Goal: Information Seeking & Learning: Find specific page/section

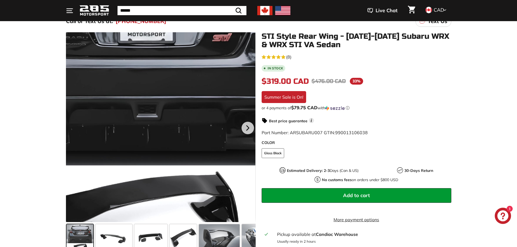
scroll to position [27, 0]
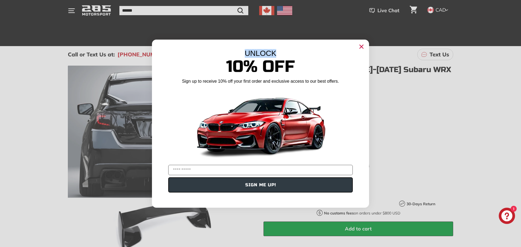
click at [358, 46] on div "Close dialog UNLOCK 10% Off Sign up to receive 10% off your first order and exc…" at bounding box center [260, 124] width 217 height 168
click at [360, 46] on circle "Close dialog" at bounding box center [362, 46] width 8 height 8
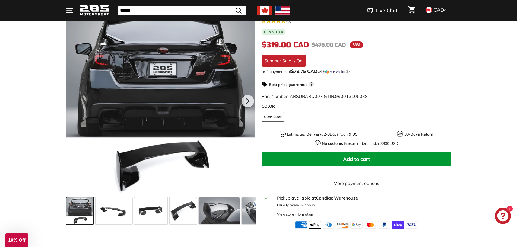
scroll to position [109, 0]
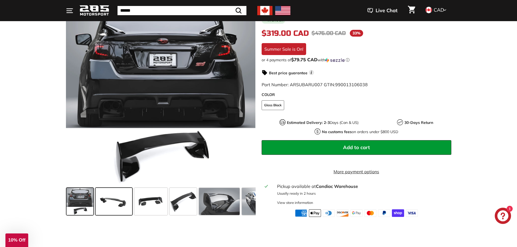
click at [115, 210] on span at bounding box center [114, 201] width 37 height 27
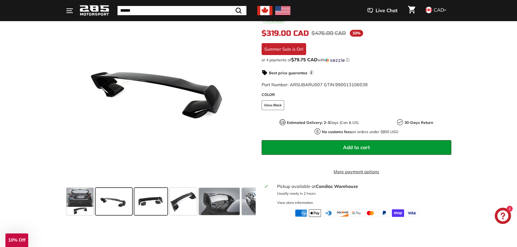
drag, startPoint x: 159, startPoint y: 209, endPoint x: 162, endPoint y: 208, distance: 3.3
click at [160, 208] on span at bounding box center [150, 201] width 33 height 27
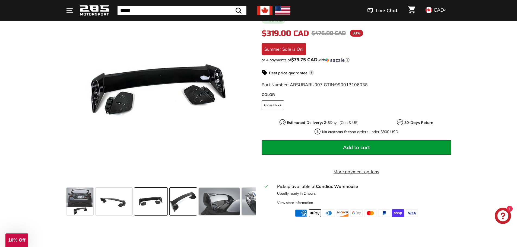
click at [186, 209] on span at bounding box center [183, 201] width 27 height 27
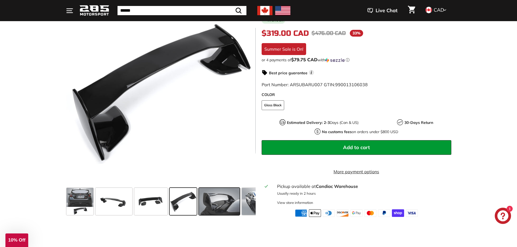
click at [213, 209] on span at bounding box center [219, 201] width 41 height 27
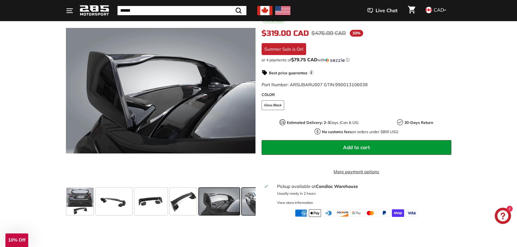
click at [245, 208] on span at bounding box center [262, 201] width 41 height 27
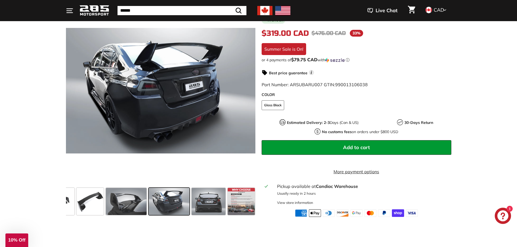
scroll to position [0, 93]
click at [236, 208] on span at bounding box center [241, 201] width 27 height 27
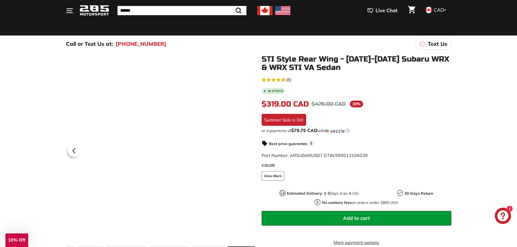
scroll to position [27, 0]
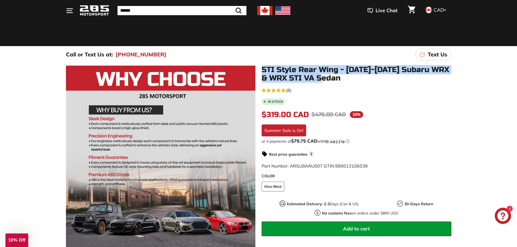
drag, startPoint x: 261, startPoint y: 70, endPoint x: 477, endPoint y: 80, distance: 215.9
click at [474, 80] on div ".cls-1{fill:none;stroke:#000;stroke-miterlimit:10;stroke-width:2px} .cls-1{fill…" at bounding box center [258, 181] width 517 height 236
copy h1 "STI Style Rear Wing - [DATE]-[DATE] Subaru WRX & WRX STI VA Sedan"
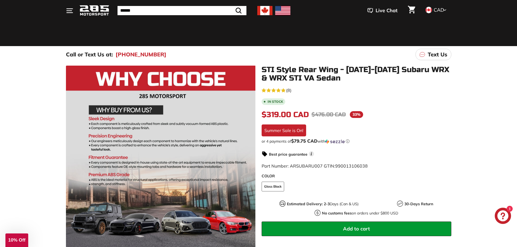
click at [162, 11] on input "Search" at bounding box center [182, 10] width 129 height 9
paste input "**********"
type input "**********"
click at [217, 6] on button ".cls-1{fill:none;stroke:#000;stroke-miterlimit:10;stroke-width:2px} Search" at bounding box center [225, 10] width 16 height 9
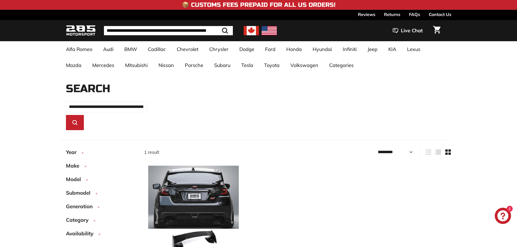
select select "*********"
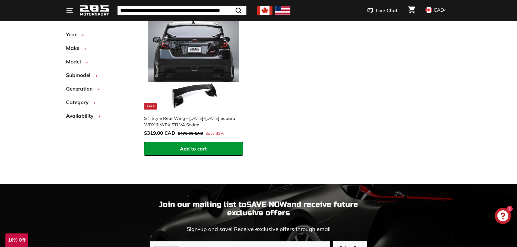
scroll to position [136, 0]
